Goal: Information Seeking & Learning: Learn about a topic

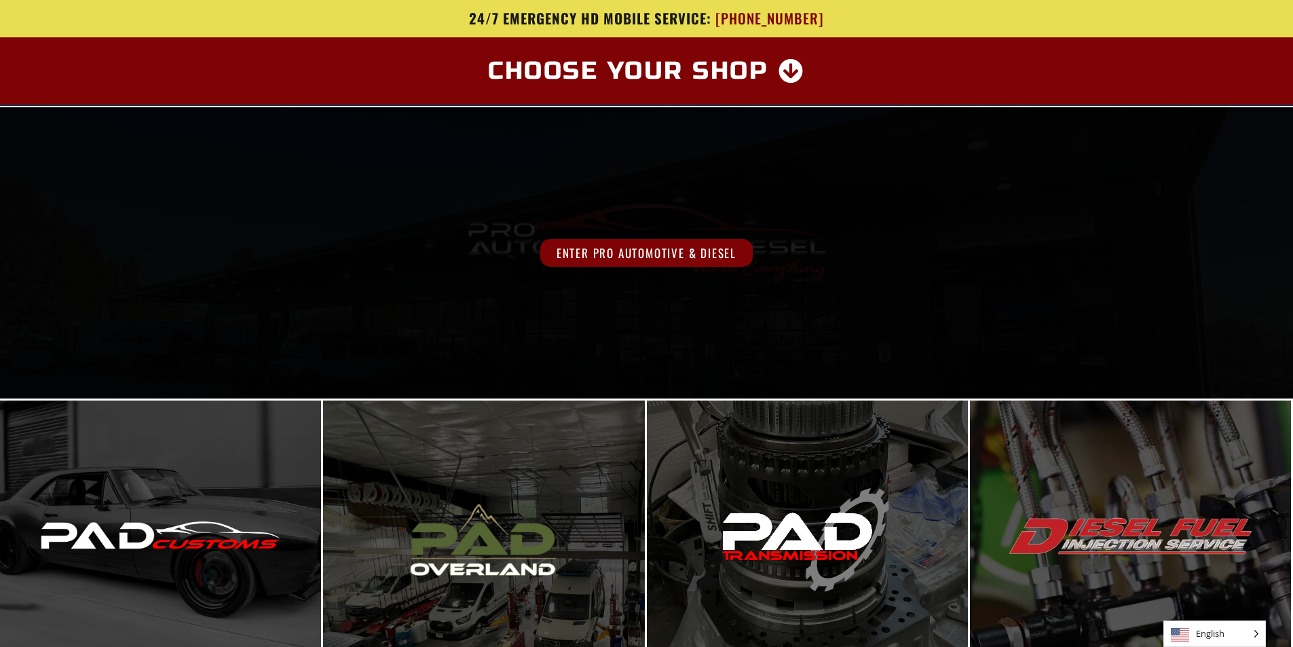
click at [616, 251] on span "Enter Pro Automotive & Diesel" at bounding box center [646, 253] width 212 height 28
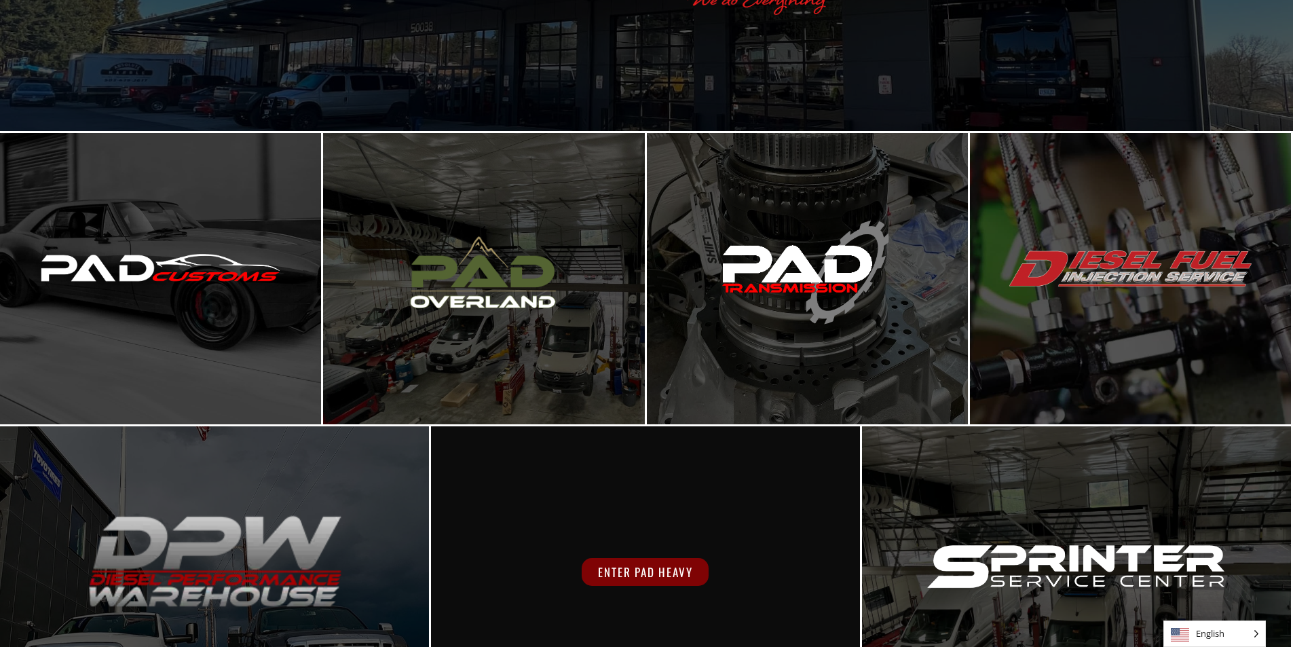
scroll to position [272, 0]
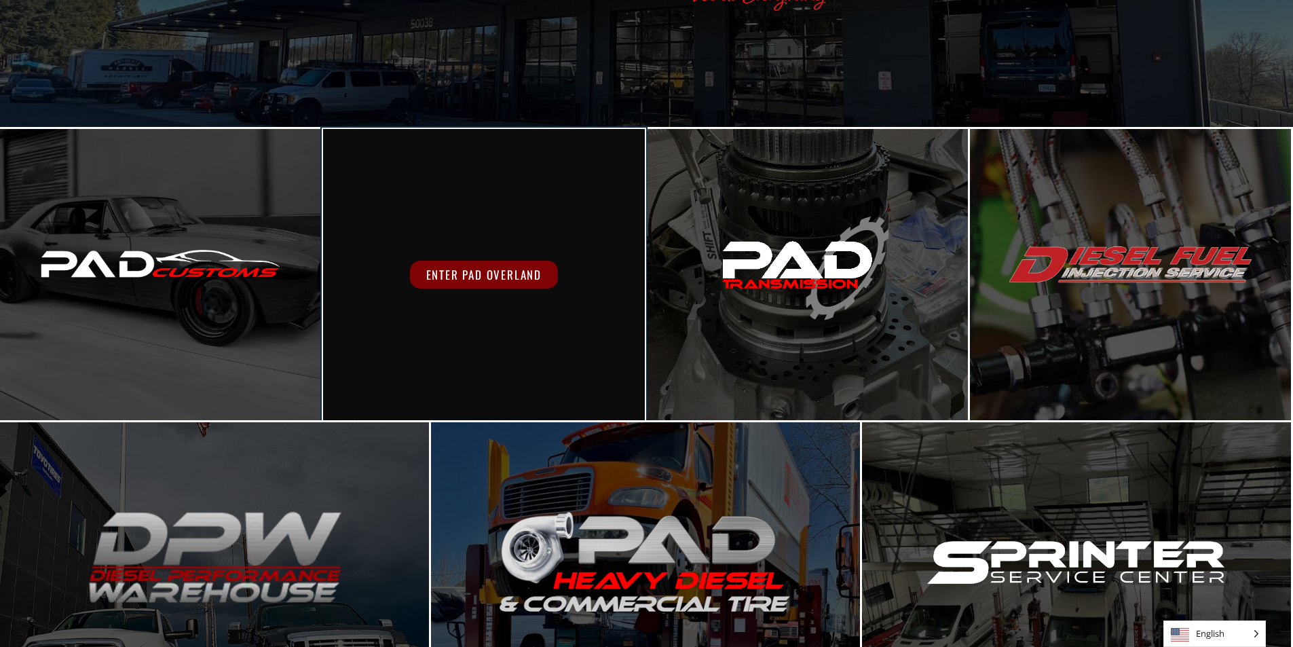
click at [498, 288] on div "Enter PAD Overland" at bounding box center [483, 274] width 321 height 291
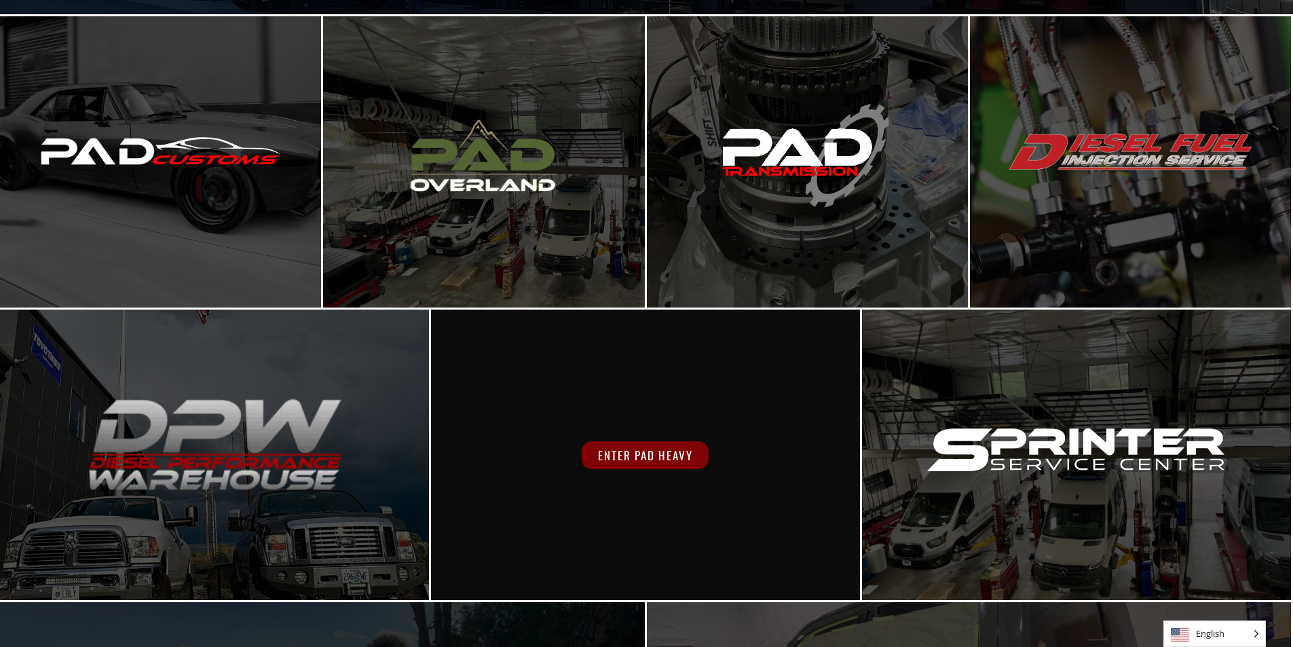
scroll to position [408, 0]
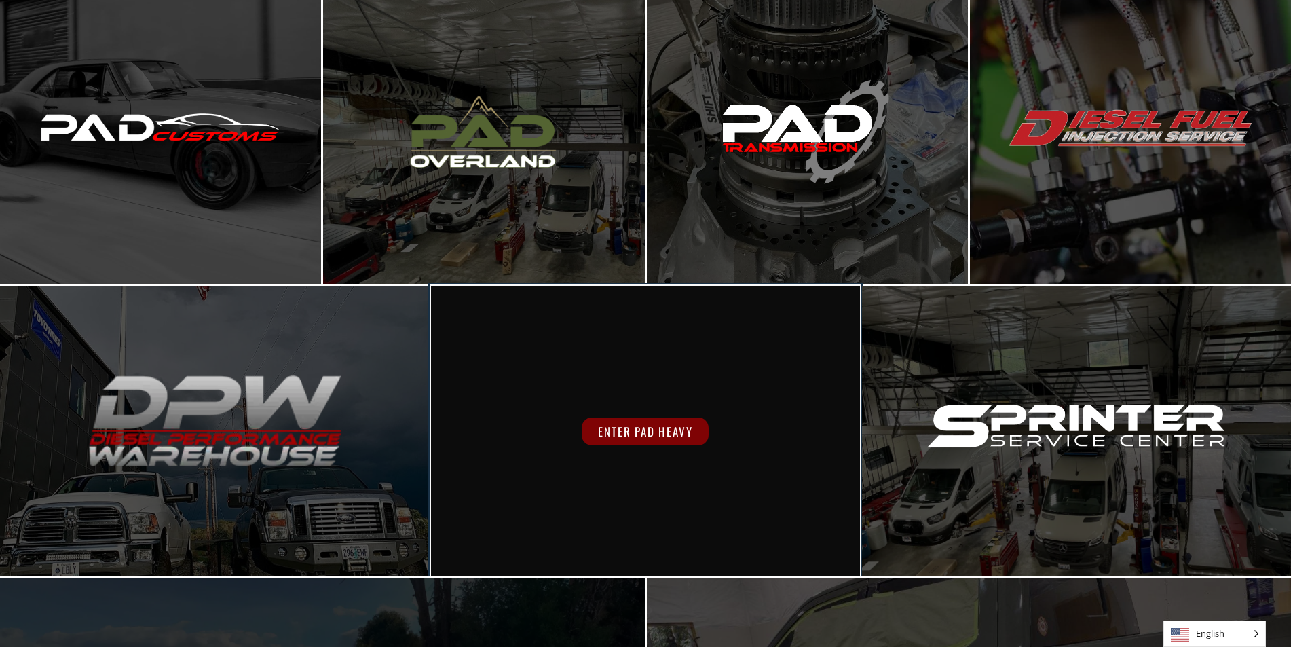
click at [631, 434] on span "Enter PAD Heavy" at bounding box center [645, 431] width 127 height 28
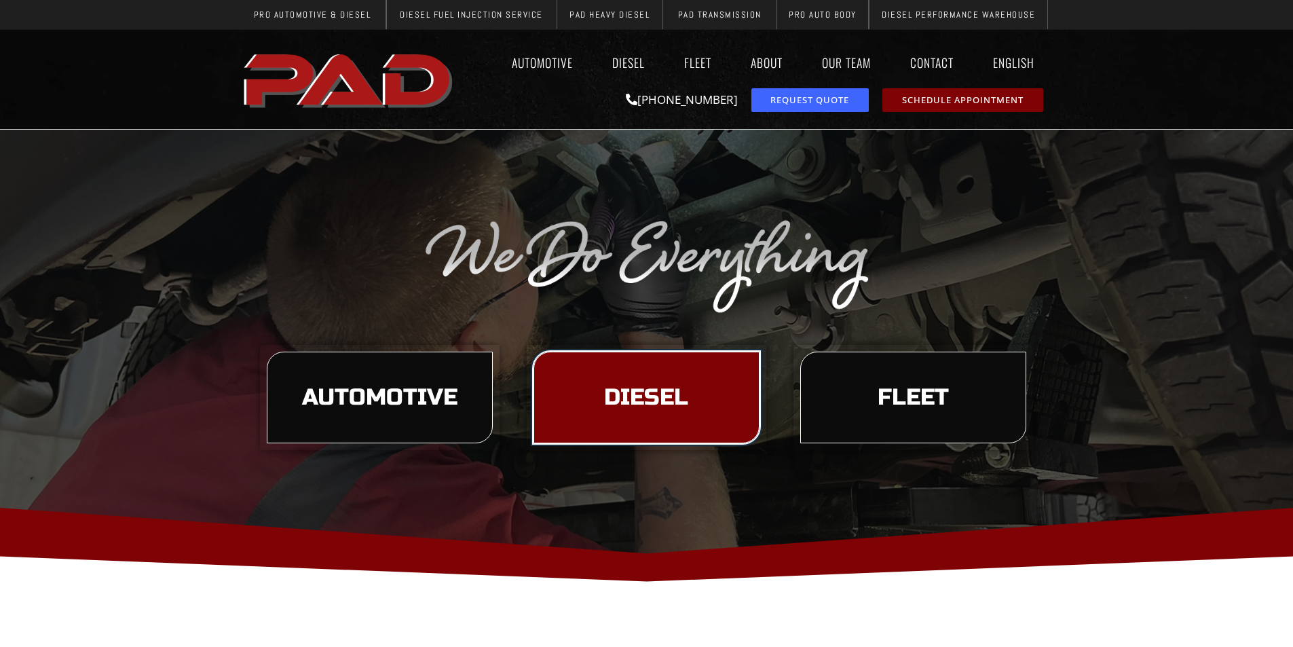
click at [595, 415] on link "Diesel" at bounding box center [647, 398] width 226 height 92
